Goal: Task Accomplishment & Management: Manage account settings

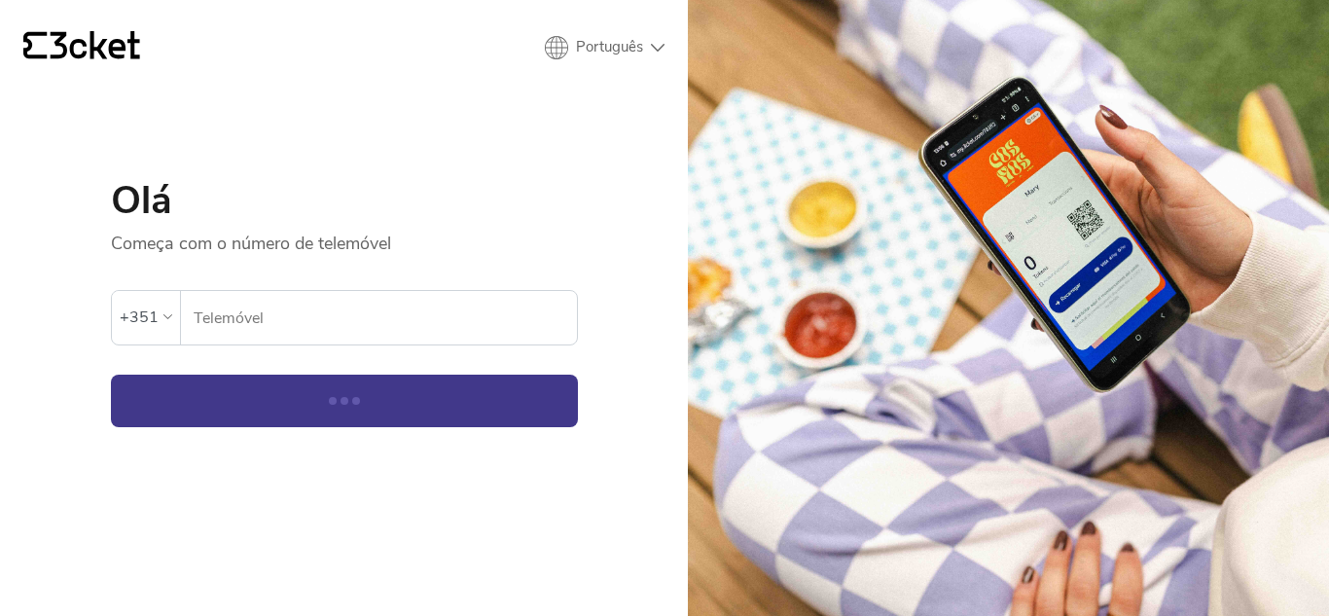
click at [381, 335] on input "Telemóvel" at bounding box center [385, 318] width 384 height 54
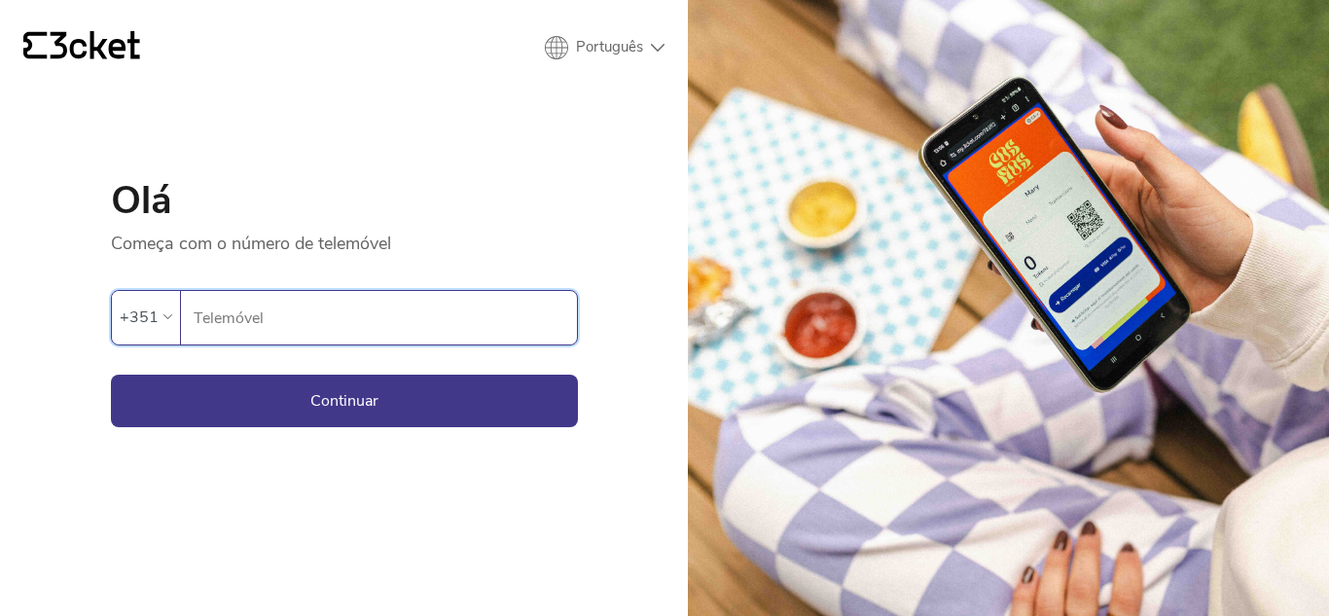
type input "969296756"
click at [340, 410] on button "Continuar" at bounding box center [344, 401] width 467 height 53
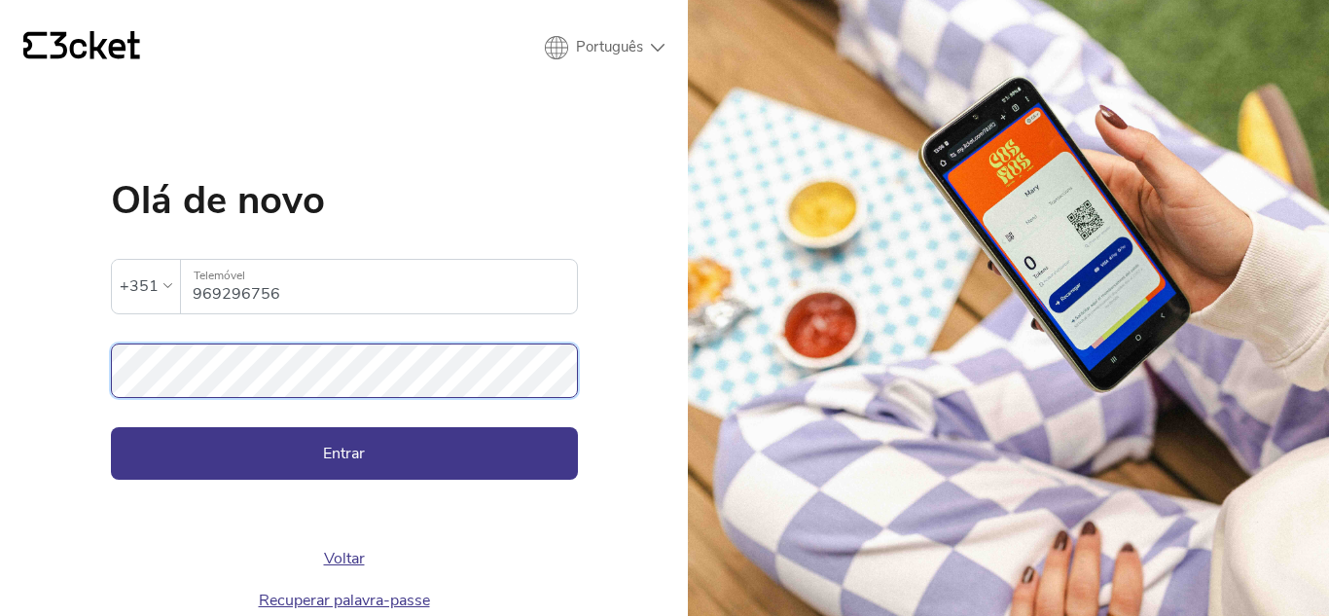
click at [111, 427] on button "Entrar" at bounding box center [344, 453] width 467 height 53
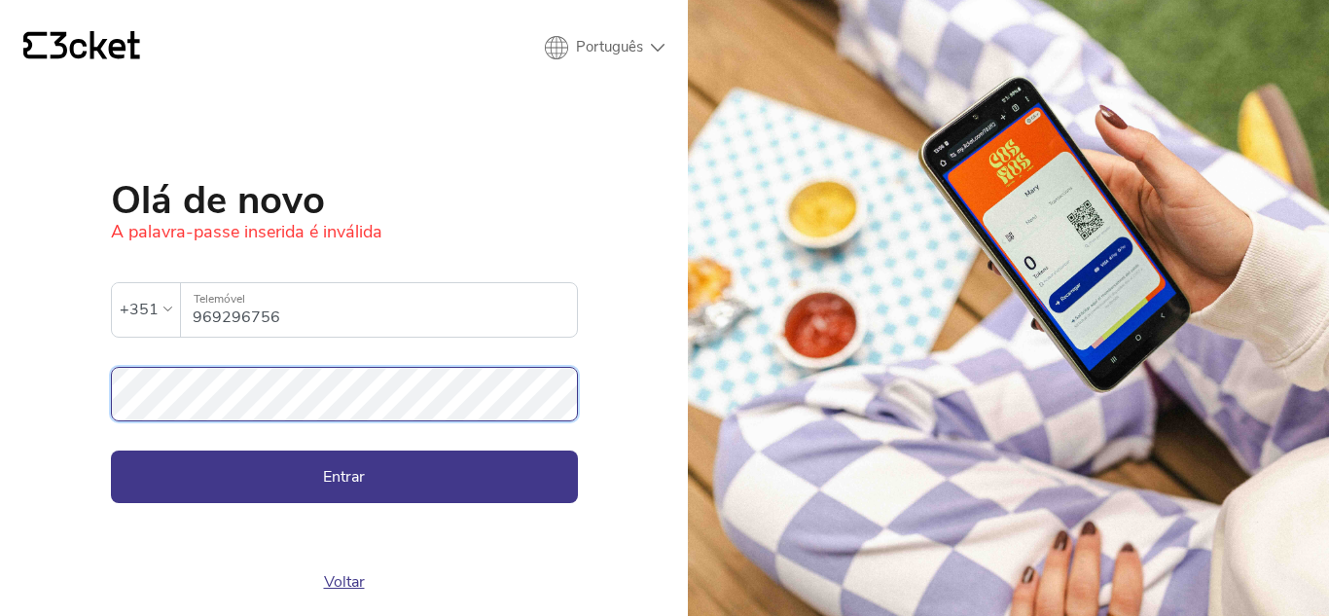
click at [0, 381] on div "{' '} Português English Português Español Olá de novo A palavra-passe inserida …" at bounding box center [344, 308] width 688 height 616
click at [111, 451] on button "Entrar" at bounding box center [344, 477] width 467 height 53
click at [0, 406] on div "{' '} Português English Português Español Olá de novo A palavra-passe inserida …" at bounding box center [344, 308] width 688 height 616
click at [111, 451] on button "Entrar" at bounding box center [344, 477] width 467 height 53
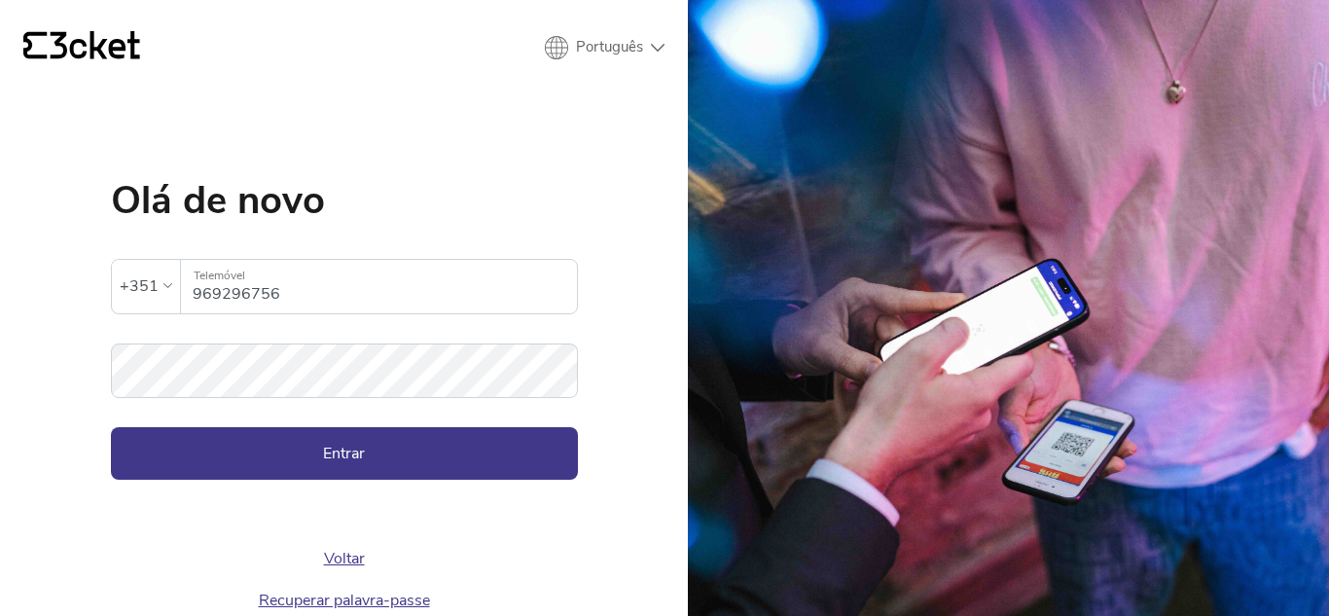
click at [90, 50] on icon "{' '}" at bounding box center [81, 45] width 117 height 29
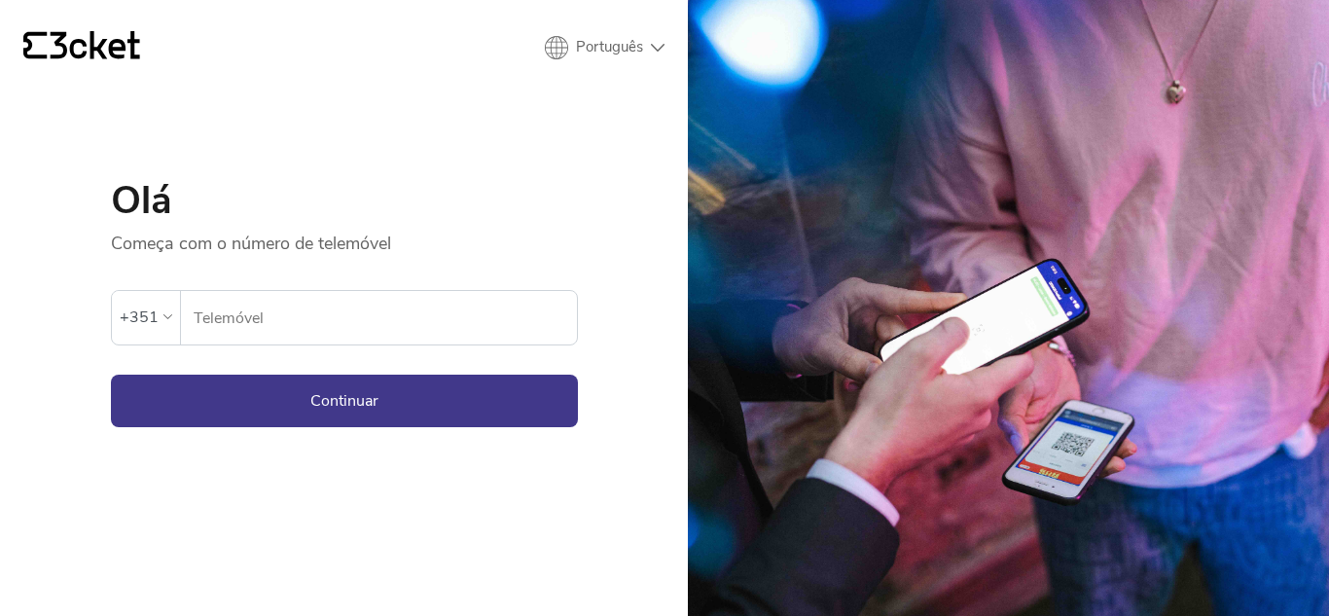
click at [90, 48] on icon at bounding box center [96, 45] width 90 height 28
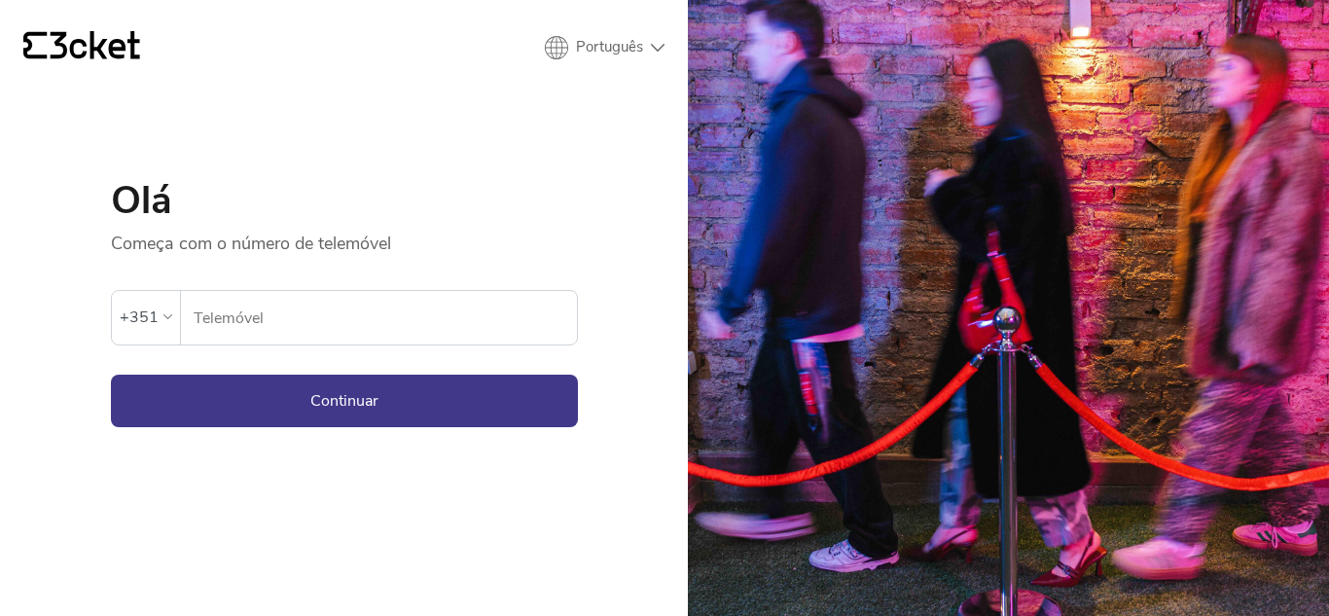
click at [538, 292] on input "Telemóvel" at bounding box center [385, 318] width 384 height 54
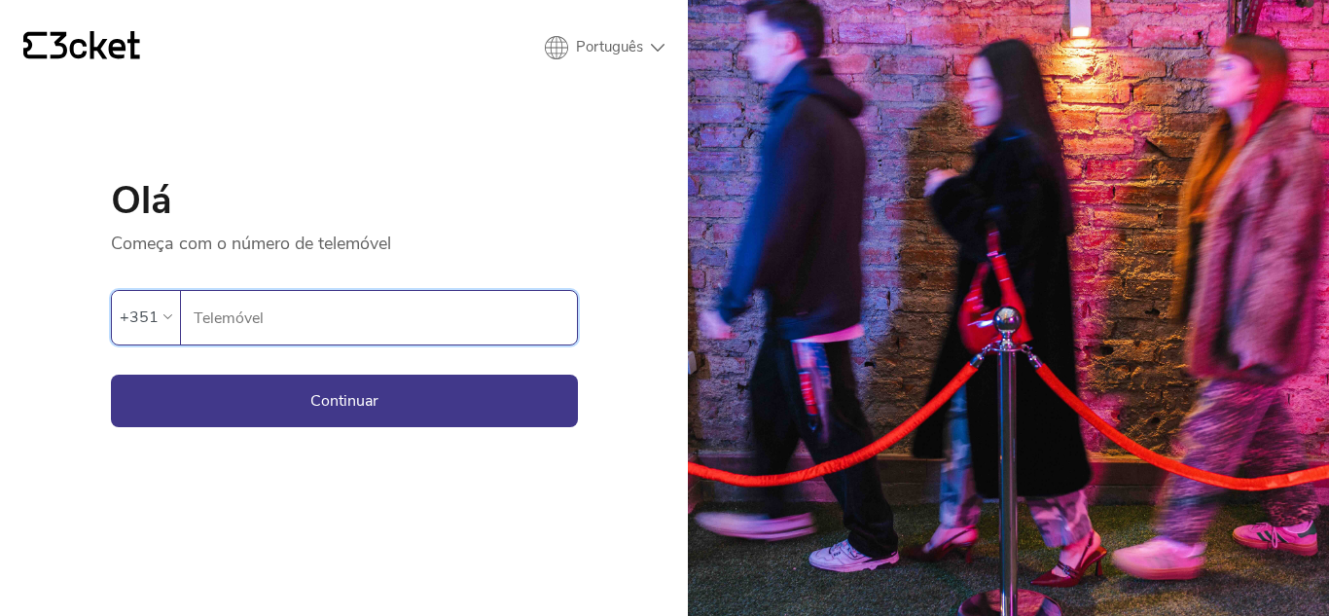
type input "969296756"
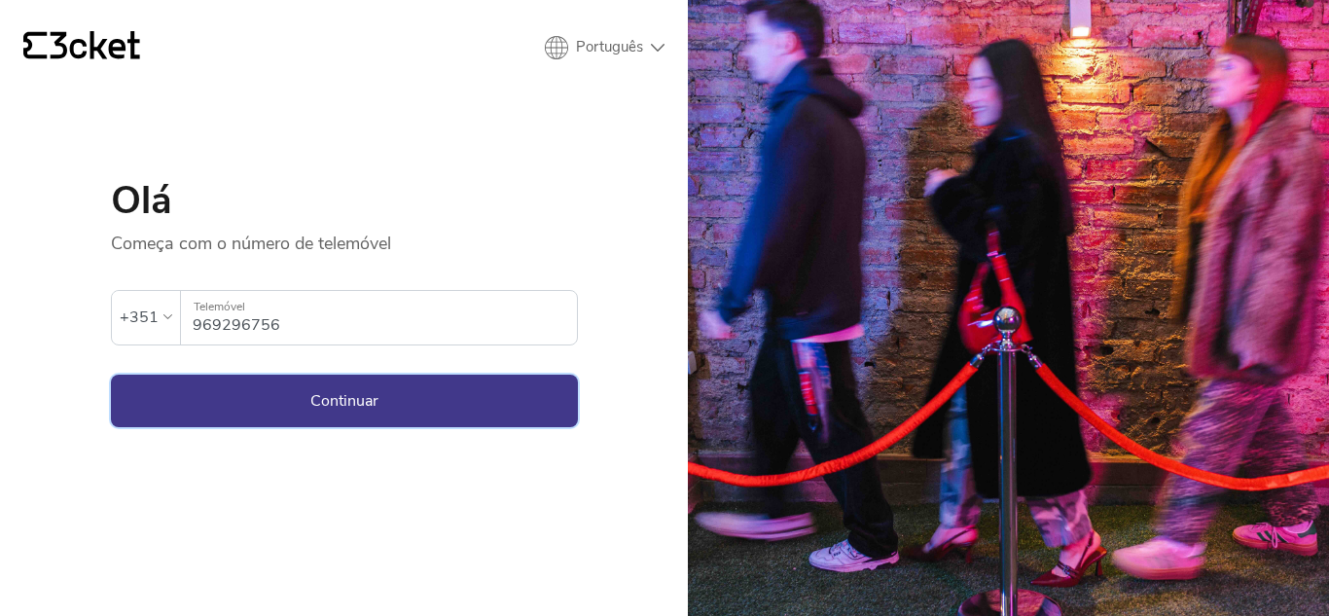
click at [371, 393] on button "Continuar" at bounding box center [344, 401] width 467 height 53
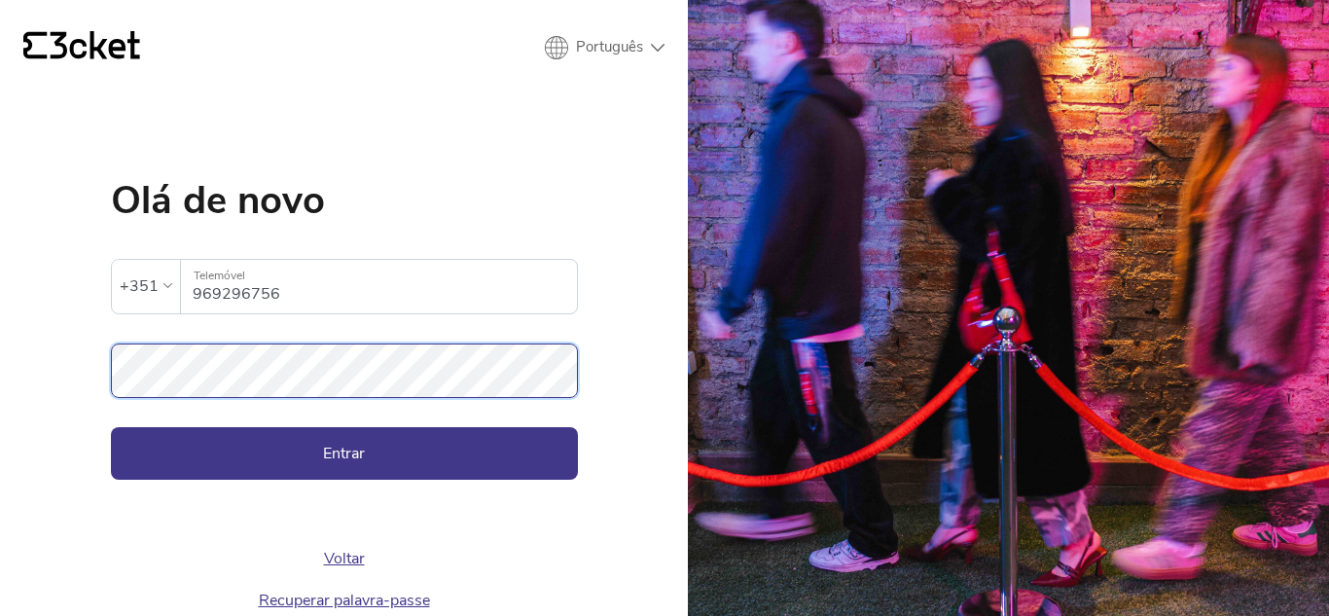
click at [111, 427] on button "Entrar" at bounding box center [344, 453] width 467 height 53
